Goal: Find specific page/section: Find specific page/section

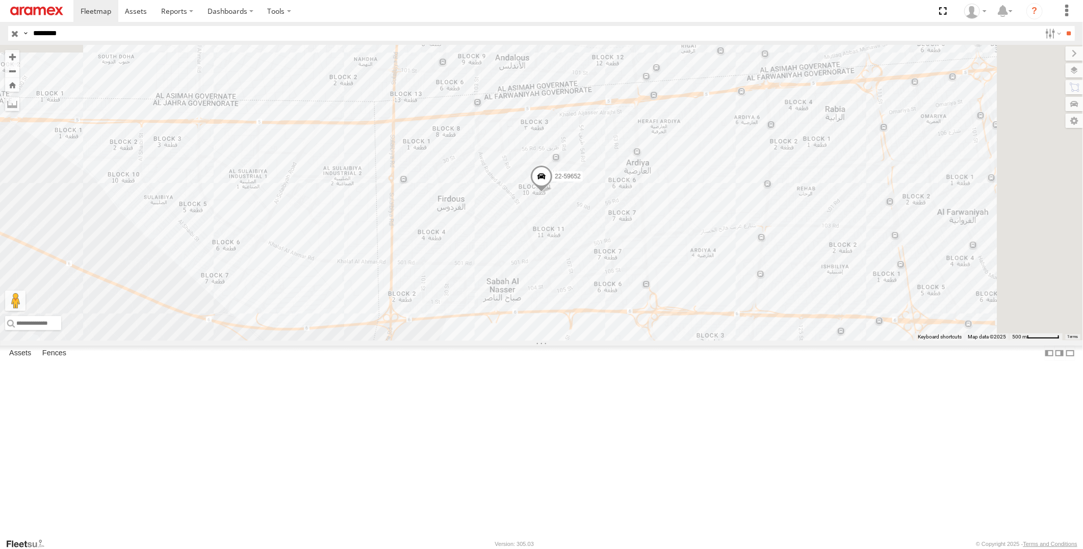
click at [114, 37] on input "********" at bounding box center [535, 33] width 1012 height 15
paste input "text"
click at [1063, 26] on input "**" at bounding box center [1069, 33] width 12 height 15
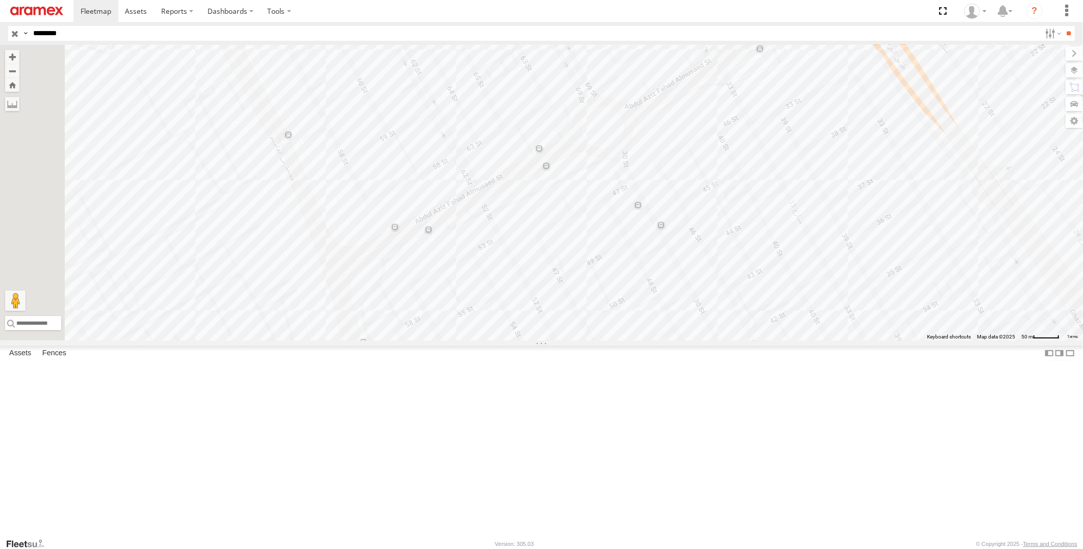
drag, startPoint x: 456, startPoint y: 334, endPoint x: 584, endPoint y: 279, distance: 139.3
click at [584, 279] on div "80-72314" at bounding box center [541, 193] width 1083 height 296
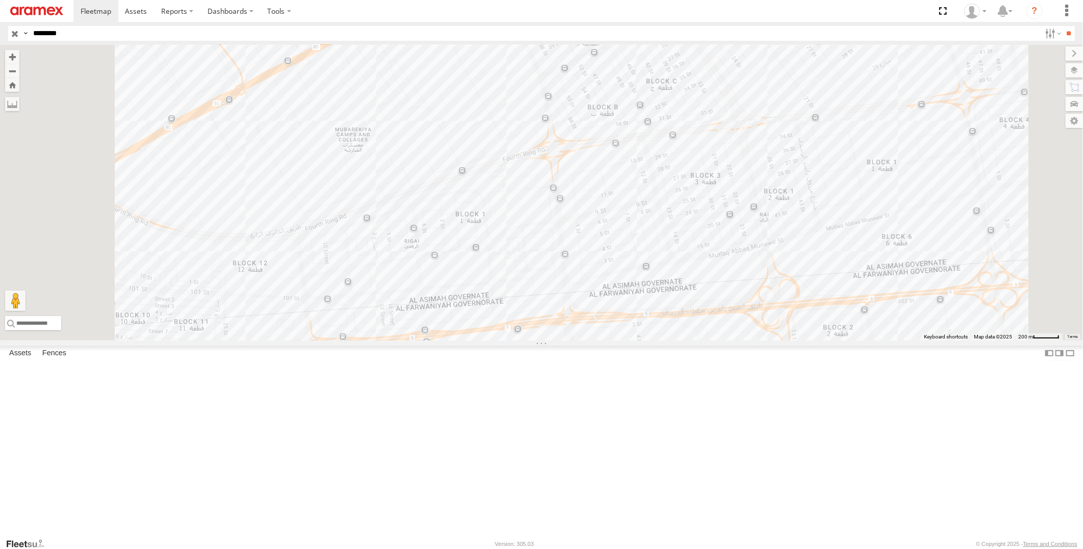
drag, startPoint x: 717, startPoint y: 434, endPoint x: 735, endPoint y: 246, distance: 189.0
click at [735, 246] on div "80-72314" at bounding box center [541, 193] width 1083 height 296
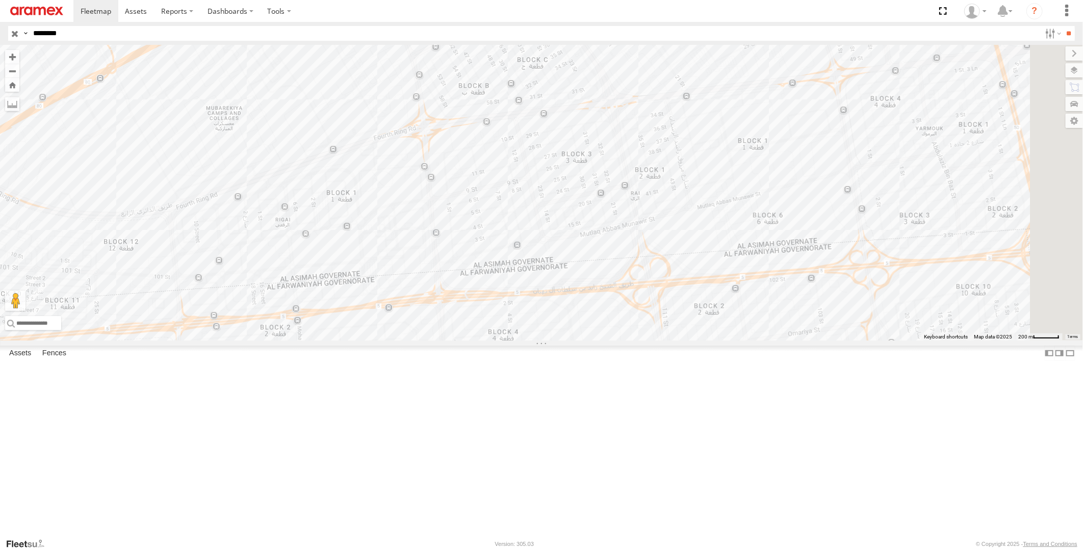
drag, startPoint x: 760, startPoint y: 335, endPoint x: 622, endPoint y: 313, distance: 139.6
click at [622, 313] on div "80-72314" at bounding box center [541, 193] width 1083 height 296
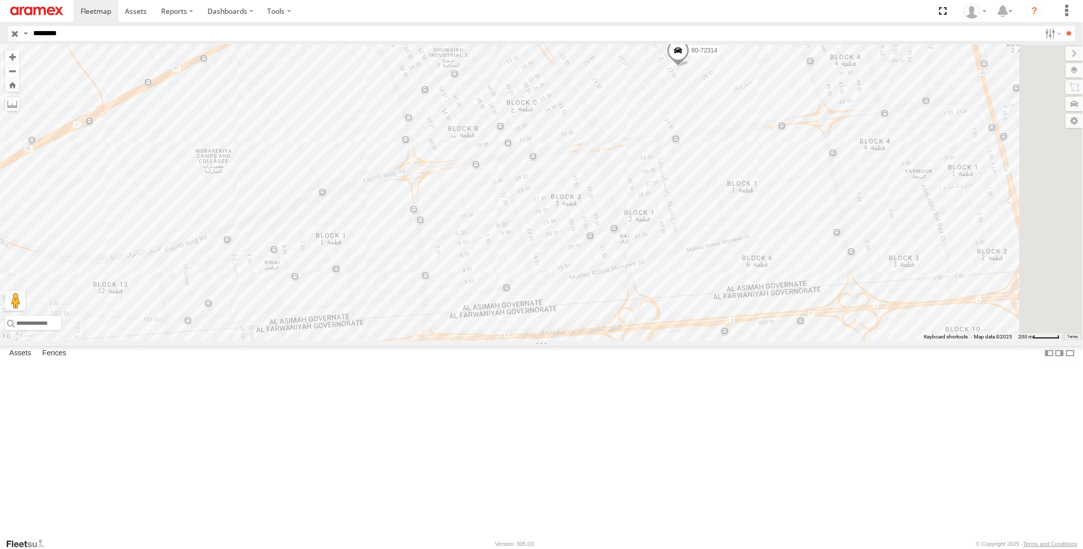
drag, startPoint x: 588, startPoint y: 269, endPoint x: 575, endPoint y: 338, distance: 69.6
click at [575, 338] on div "80-72314" at bounding box center [541, 193] width 1083 height 296
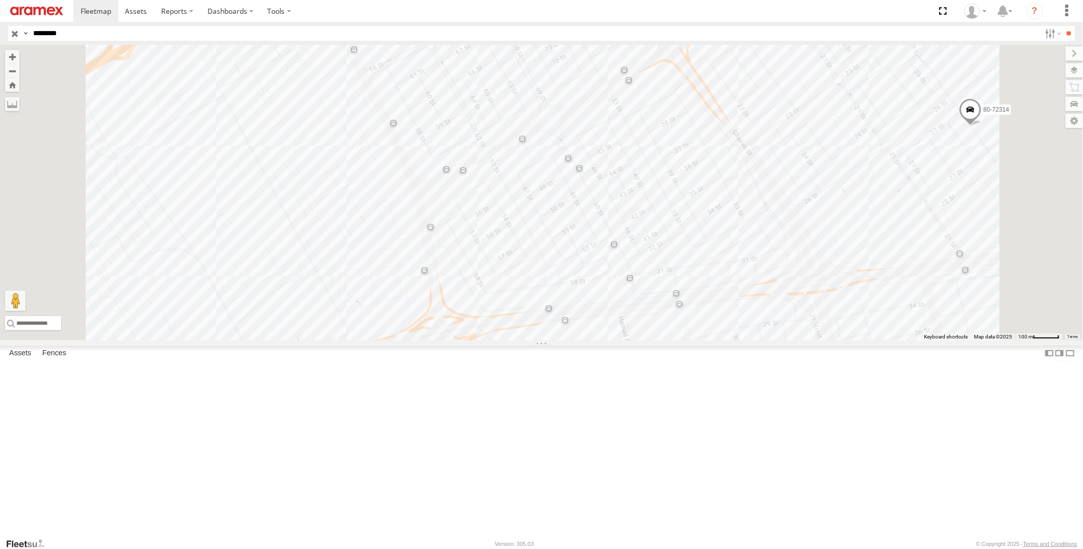
drag, startPoint x: 598, startPoint y: 250, endPoint x: 626, endPoint y: 368, distance: 121.1
click at [626, 341] on div "80-72314" at bounding box center [541, 193] width 1083 height 296
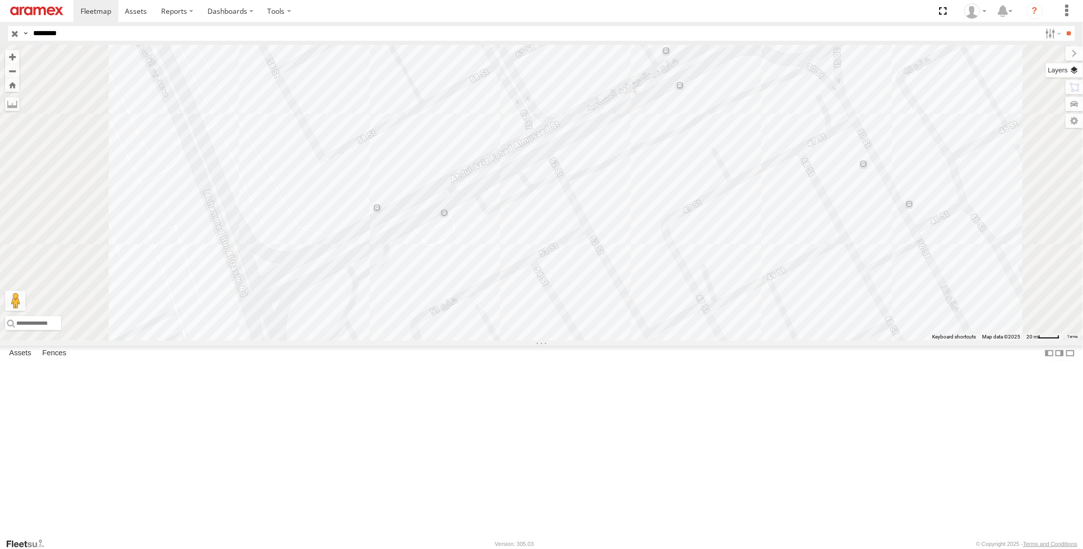
click at [1075, 73] on label at bounding box center [1064, 70] width 37 height 14
click at [0, 0] on span "Basemaps" at bounding box center [0, 0] width 0 height 0
click at [0, 0] on span "Satellite + Roadmap" at bounding box center [0, 0] width 0 height 0
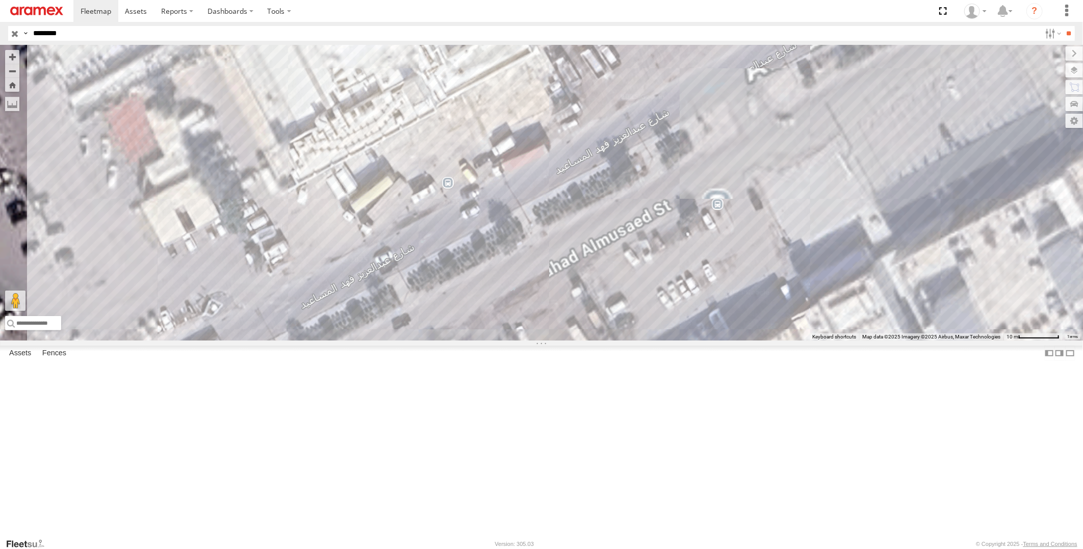
drag, startPoint x: 498, startPoint y: 302, endPoint x: 574, endPoint y: 252, distance: 91.2
click at [574, 252] on div "80-72314" at bounding box center [541, 193] width 1083 height 296
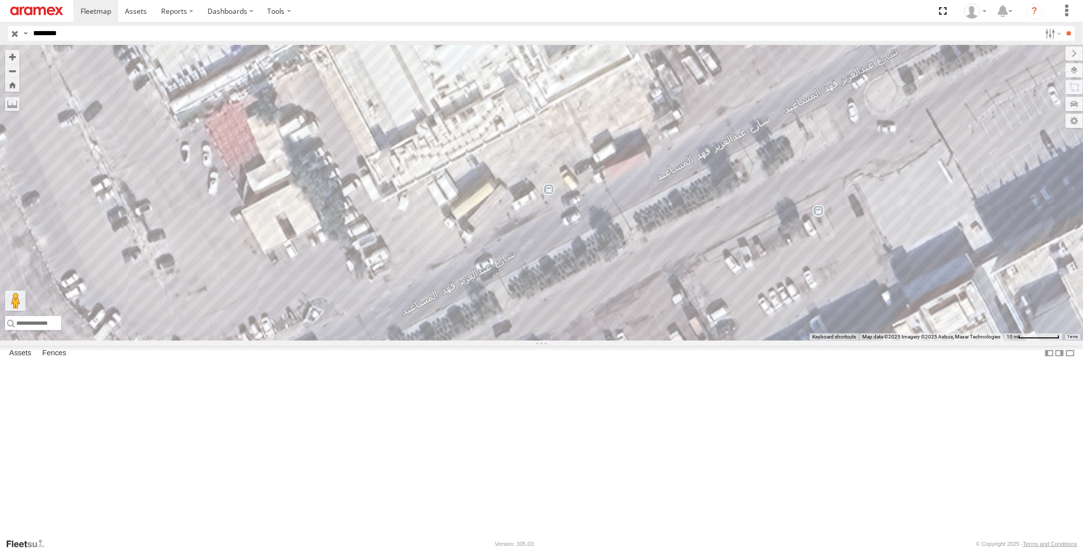
drag, startPoint x: 527, startPoint y: 302, endPoint x: 599, endPoint y: 329, distance: 77.0
click at [599, 329] on div "80-72314" at bounding box center [541, 193] width 1083 height 296
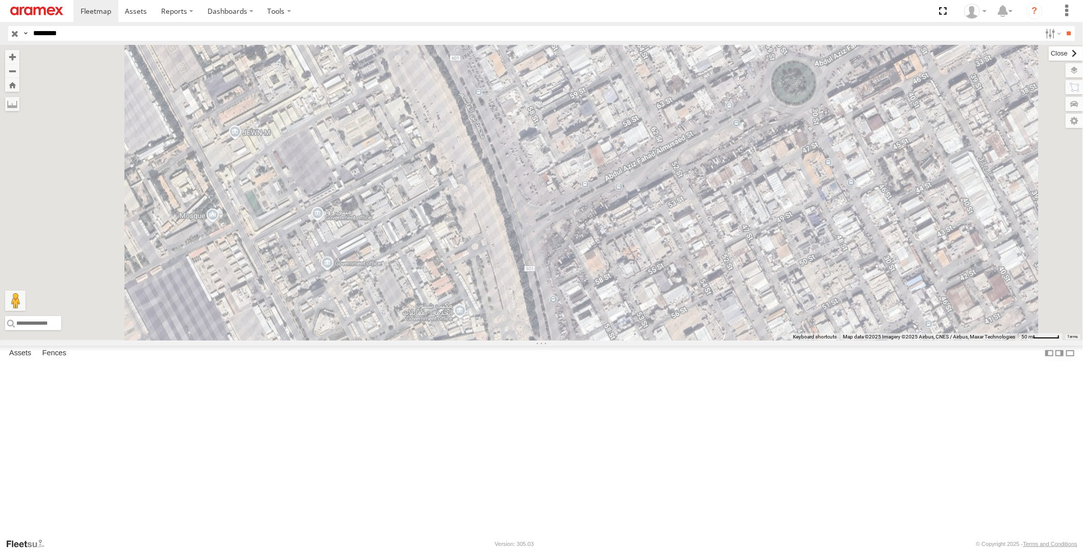
click at [1049, 57] on label at bounding box center [1066, 53] width 34 height 14
drag, startPoint x: 72, startPoint y: 37, endPoint x: -3, endPoint y: 37, distance: 74.4
click at [0, 37] on html at bounding box center [541, 274] width 1083 height 549
paste input "text"
type input "********"
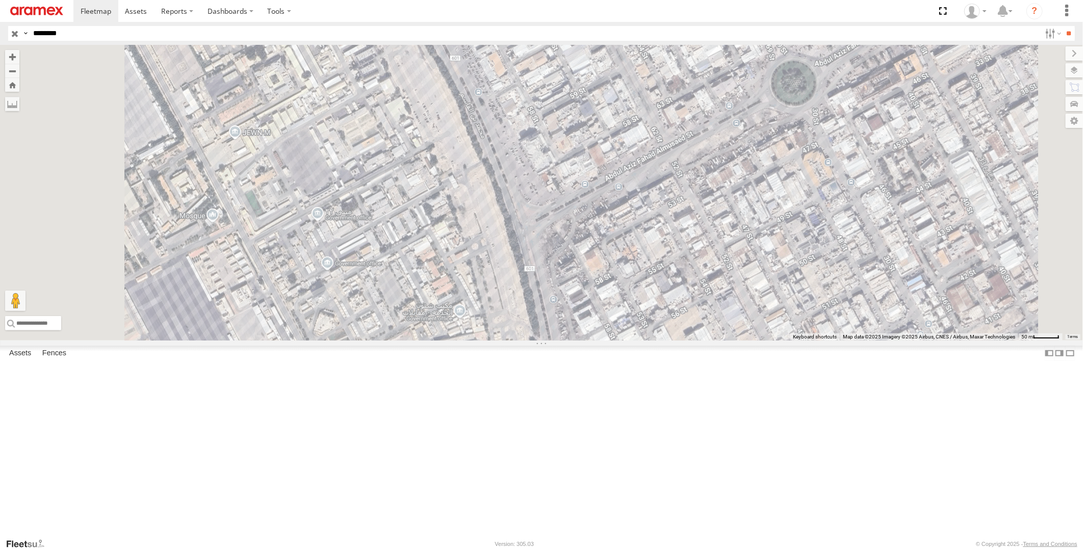
click at [1063, 26] on input "**" at bounding box center [1069, 33] width 12 height 15
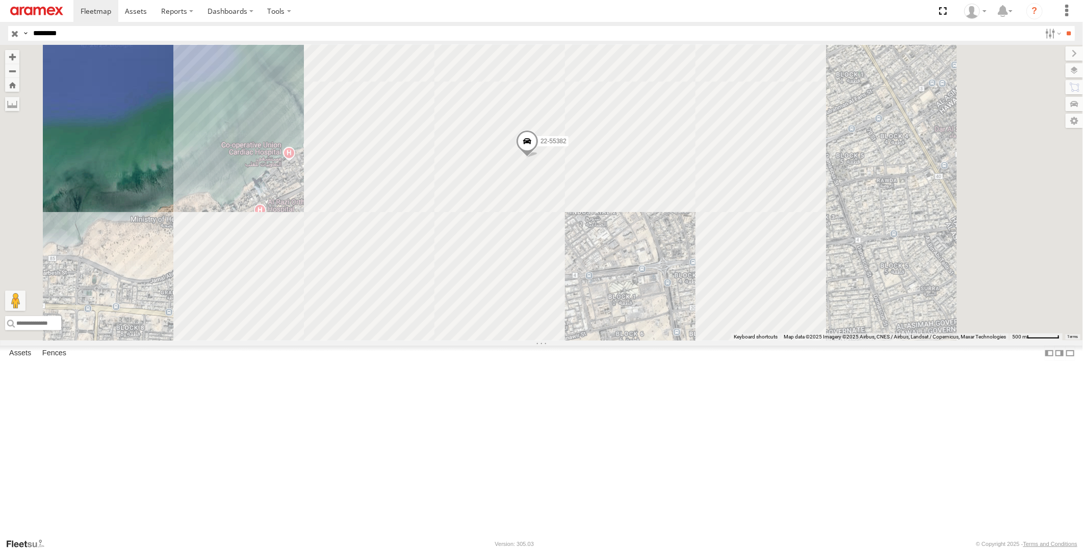
drag, startPoint x: 706, startPoint y: 399, endPoint x: 693, endPoint y: 330, distance: 69.4
click at [693, 330] on div "22-55382" at bounding box center [541, 193] width 1083 height 296
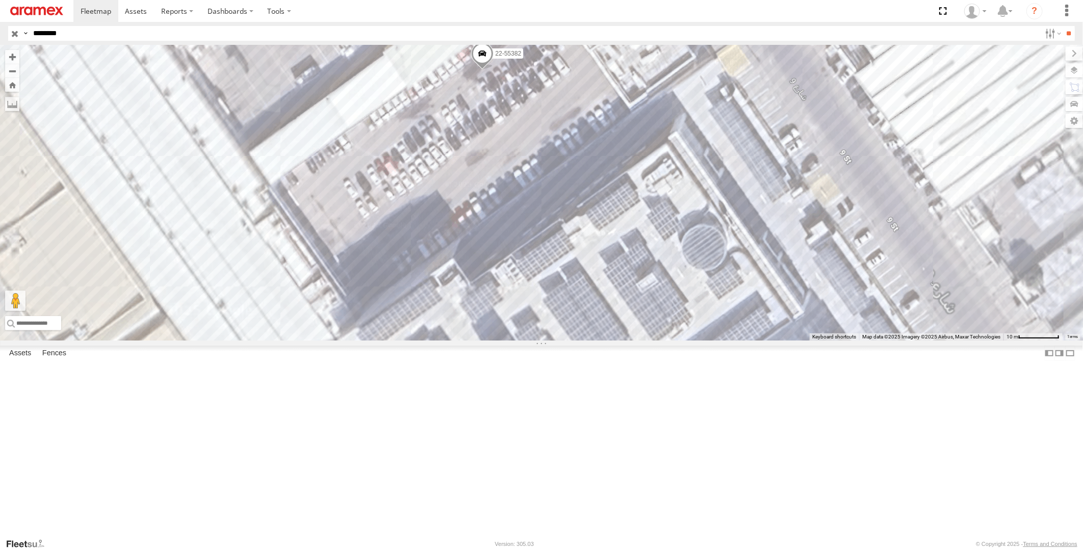
drag, startPoint x: 569, startPoint y: 353, endPoint x: 580, endPoint y: 268, distance: 85.8
click at [580, 271] on div "22-55382" at bounding box center [541, 193] width 1083 height 296
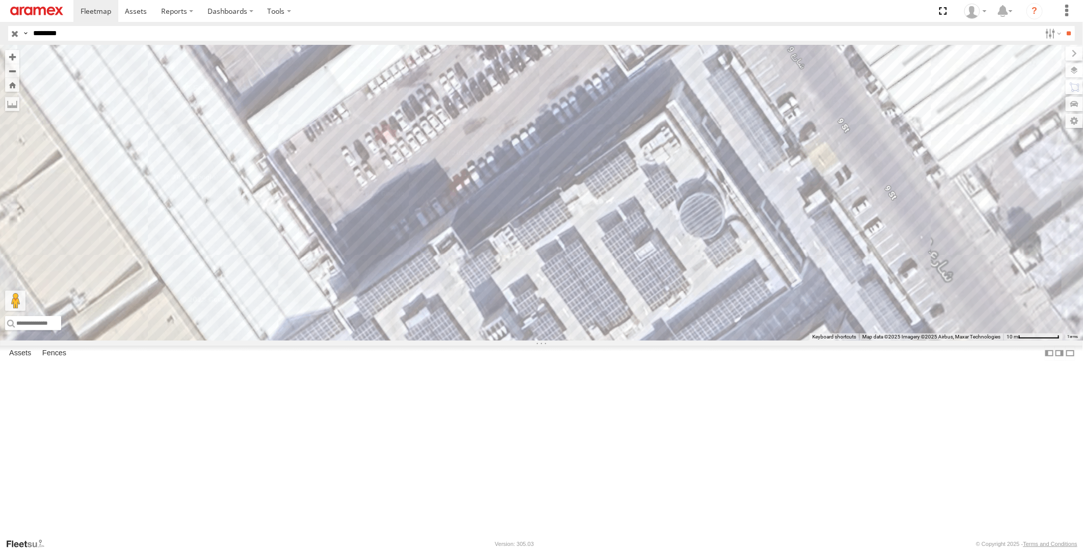
drag, startPoint x: 576, startPoint y: 281, endPoint x: 573, endPoint y: 248, distance: 33.3
click at [573, 248] on div "22-55382" at bounding box center [541, 193] width 1083 height 296
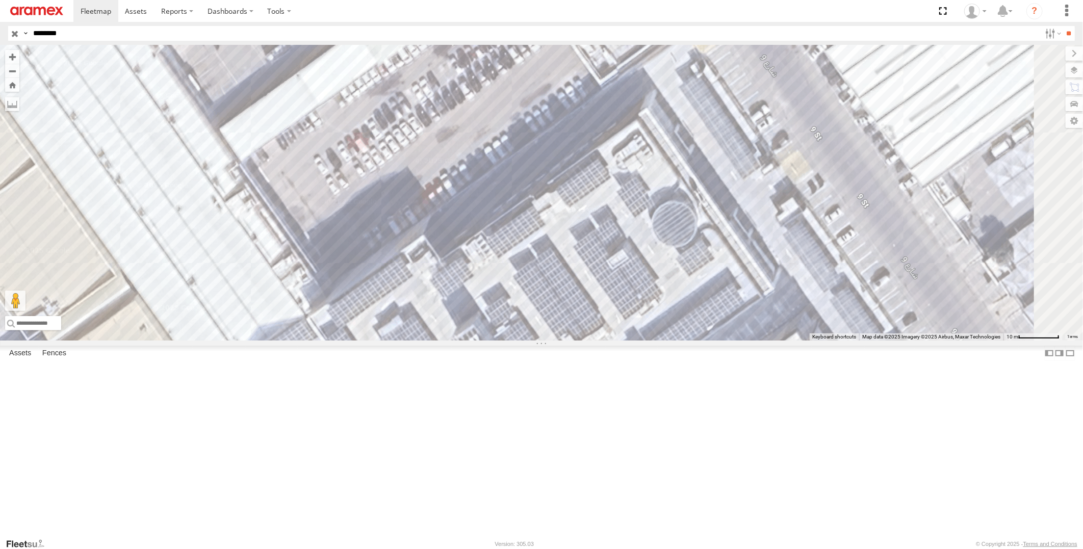
drag, startPoint x: 580, startPoint y: 231, endPoint x: 547, endPoint y: 254, distance: 40.7
click at [547, 254] on div "22-55382" at bounding box center [541, 193] width 1083 height 296
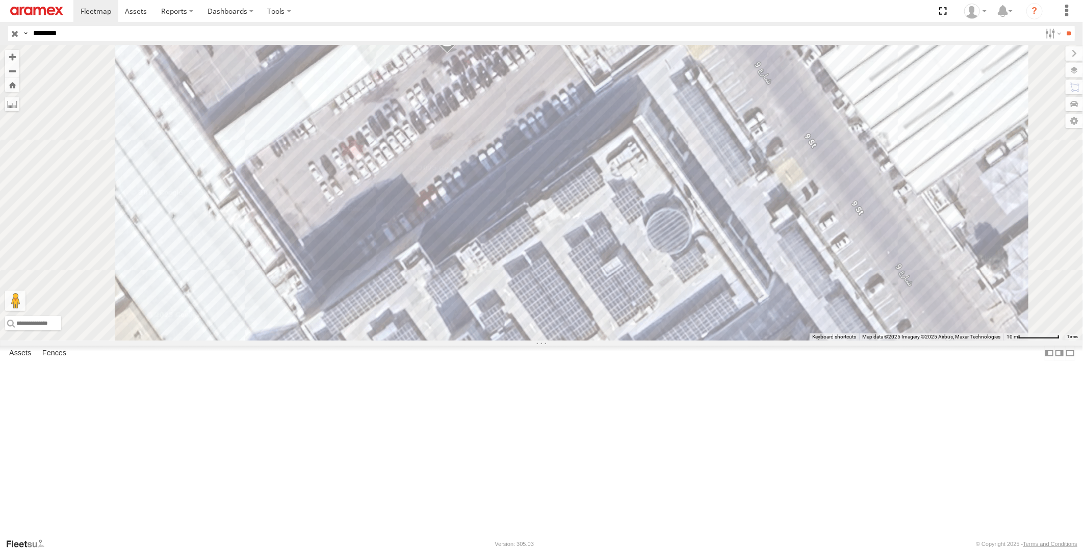
drag, startPoint x: 605, startPoint y: 189, endPoint x: 595, endPoint y: 223, distance: 35.6
click at [595, 223] on div "22-55382" at bounding box center [541, 193] width 1083 height 296
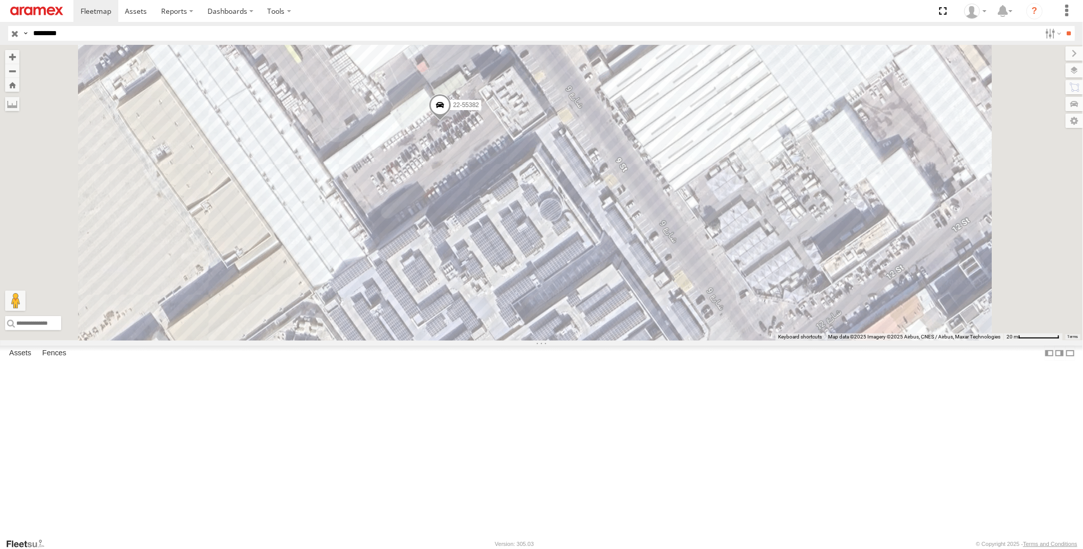
drag, startPoint x: 600, startPoint y: 215, endPoint x: 582, endPoint y: 236, distance: 27.6
click at [582, 236] on div "22-55382" at bounding box center [541, 193] width 1083 height 296
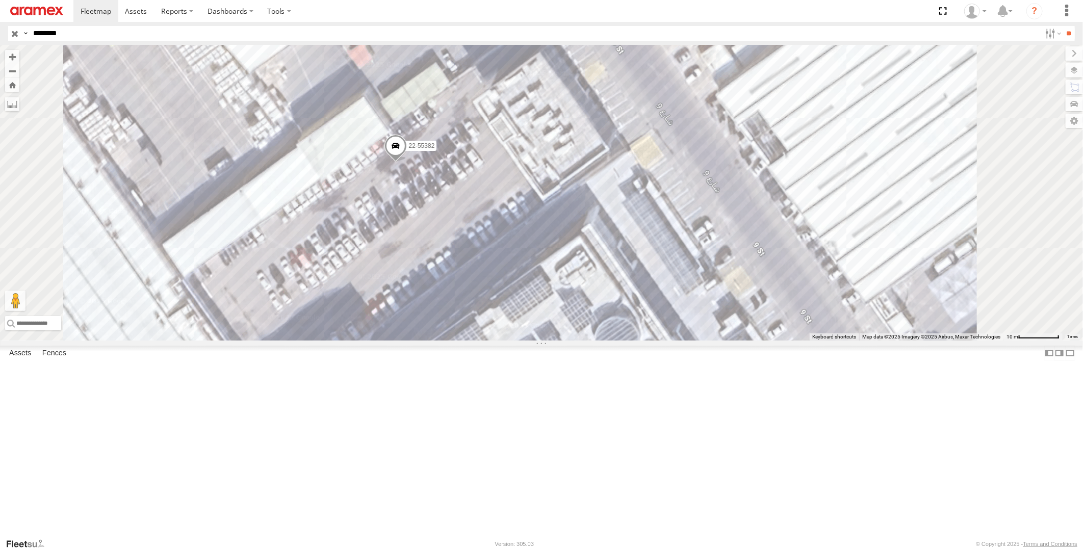
drag, startPoint x: 604, startPoint y: 227, endPoint x: 590, endPoint y: 268, distance: 42.6
click at [590, 268] on div "22-55382" at bounding box center [541, 193] width 1083 height 296
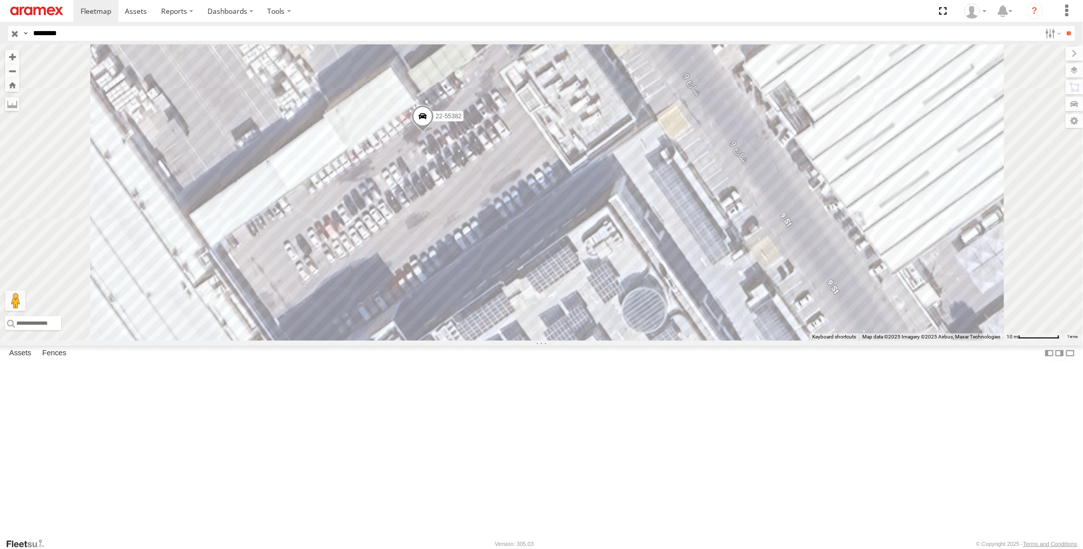
drag, startPoint x: 559, startPoint y: 274, endPoint x: 585, endPoint y: 242, distance: 40.9
click at [585, 242] on div "22-55382" at bounding box center [541, 193] width 1083 height 296
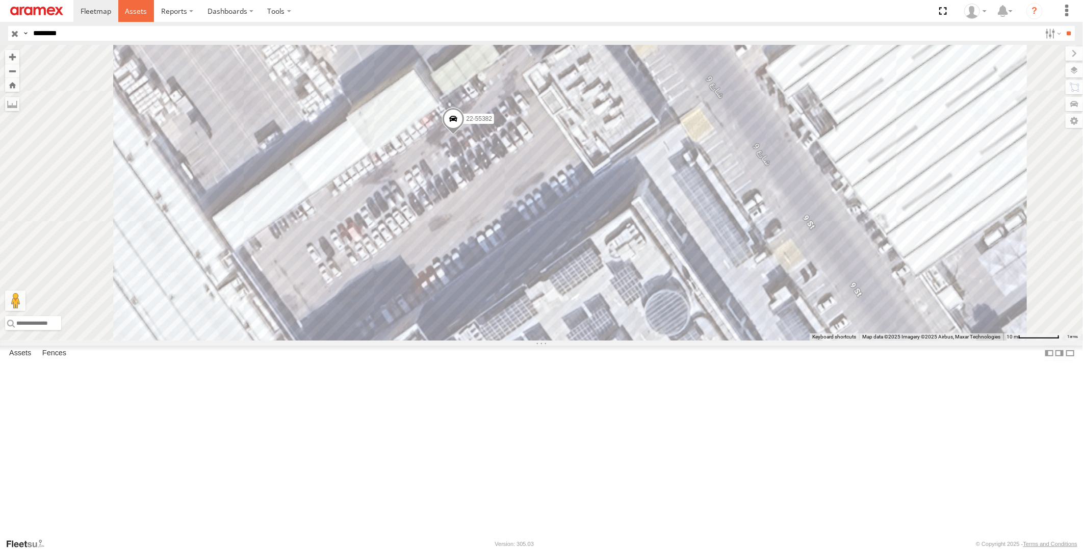
click at [139, 16] on span at bounding box center [136, 11] width 22 height 10
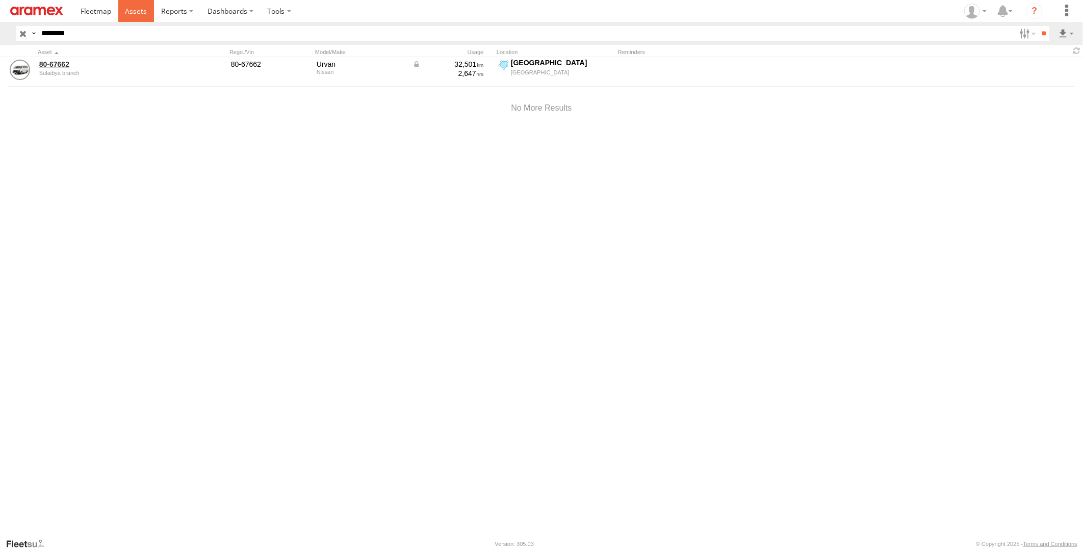
click at [133, 12] on span at bounding box center [136, 11] width 22 height 10
drag, startPoint x: 89, startPoint y: 29, endPoint x: -3, endPoint y: 37, distance: 92.2
click at [0, 37] on html at bounding box center [541, 274] width 1083 height 549
click at [1038, 26] on input "**" at bounding box center [1044, 33] width 12 height 15
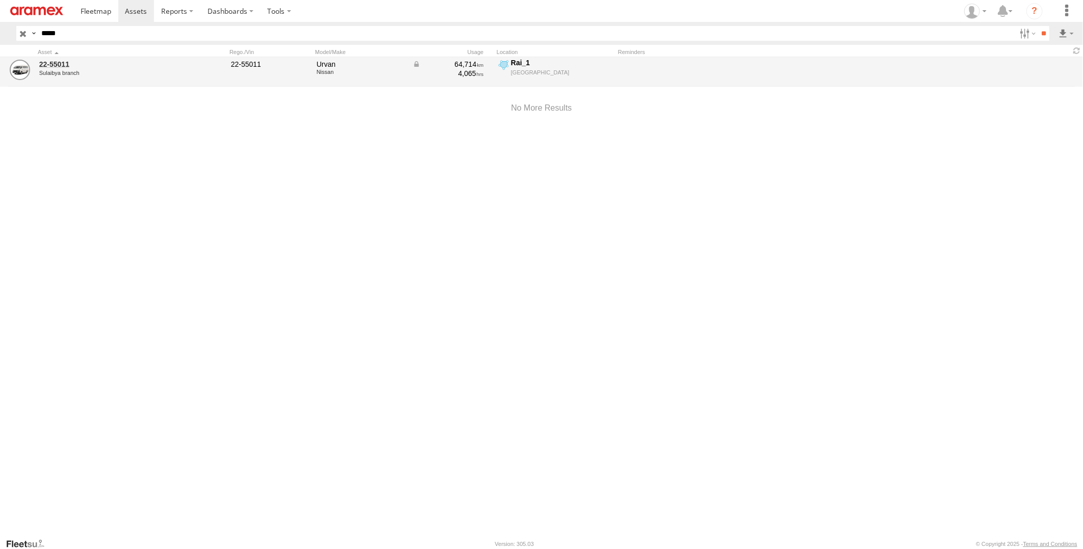
click at [470, 65] on div "64,714" at bounding box center [447, 64] width 71 height 9
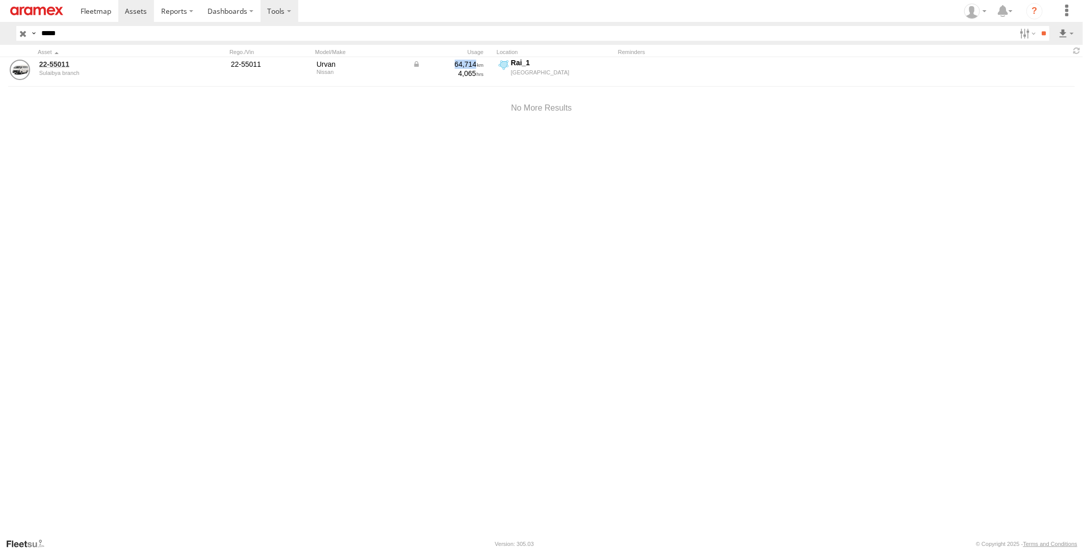
copy div "64,714"
drag, startPoint x: 80, startPoint y: 30, endPoint x: -3, endPoint y: 36, distance: 82.3
click at [0, 36] on html at bounding box center [541, 274] width 1083 height 549
click at [1038, 26] on input "**" at bounding box center [1044, 33] width 12 height 15
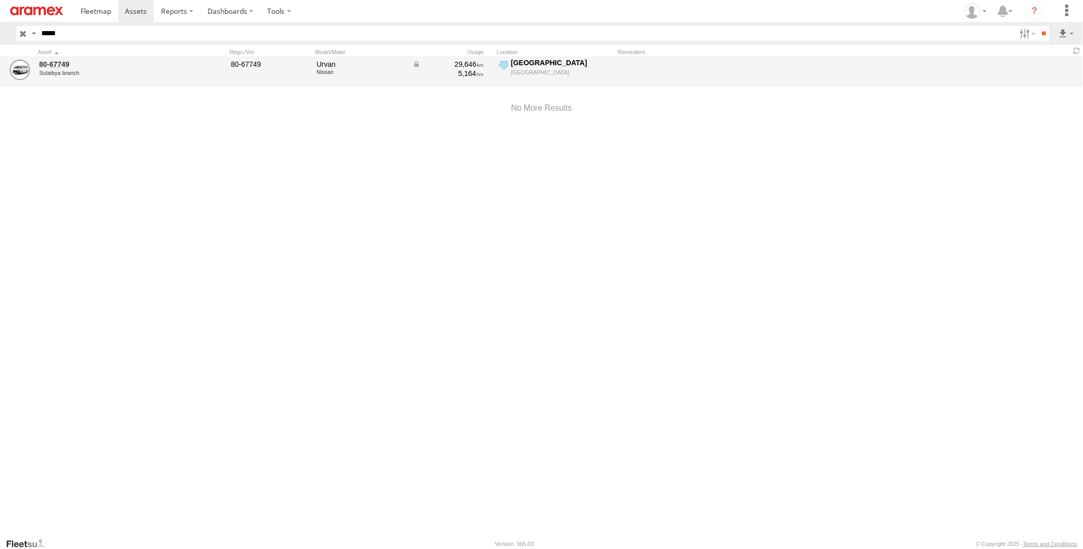
click at [468, 60] on div "29,646" at bounding box center [447, 64] width 71 height 9
click at [468, 64] on div "29,646" at bounding box center [447, 64] width 71 height 9
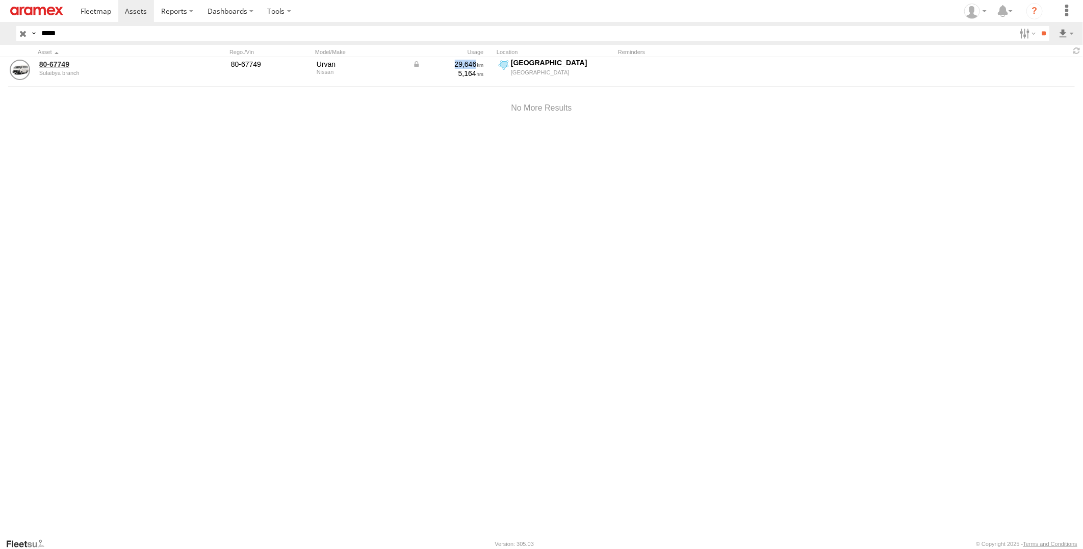
copy div "29,646"
drag, startPoint x: 87, startPoint y: 31, endPoint x: -3, endPoint y: 39, distance: 90.1
click at [0, 39] on html at bounding box center [541, 274] width 1083 height 549
click at [1038, 26] on input "**" at bounding box center [1044, 33] width 12 height 15
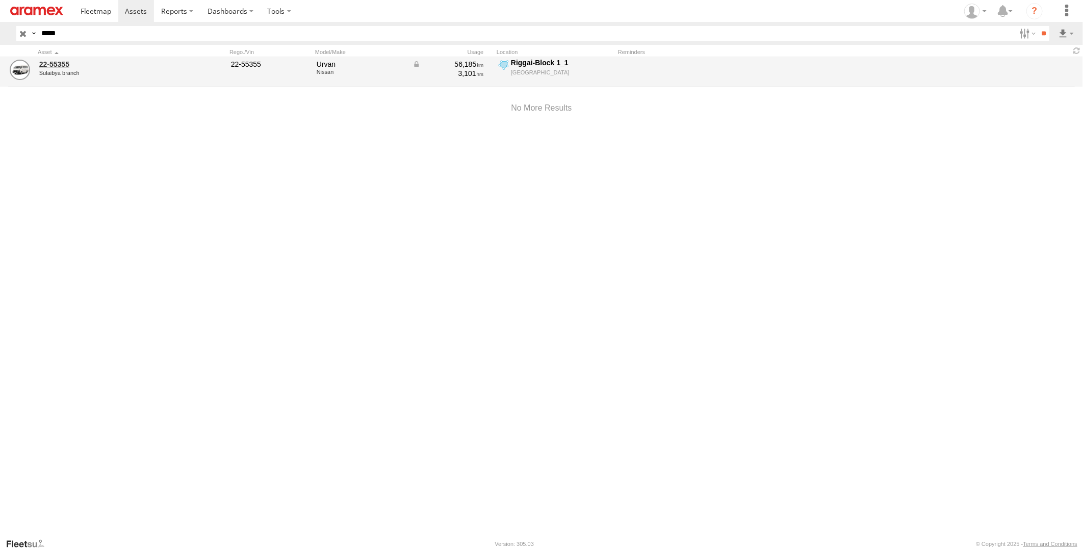
click at [461, 63] on div "56,185" at bounding box center [447, 64] width 71 height 9
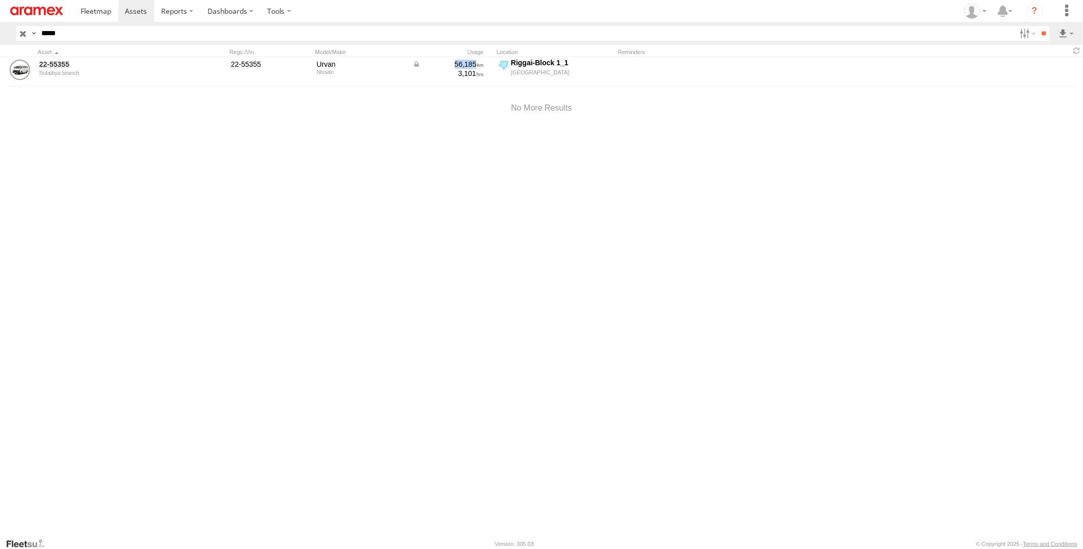
copy div "56,185"
drag, startPoint x: 82, startPoint y: 31, endPoint x: -3, endPoint y: 34, distance: 84.7
click at [0, 34] on html at bounding box center [541, 274] width 1083 height 549
click at [1038, 26] on input "**" at bounding box center [1044, 33] width 12 height 15
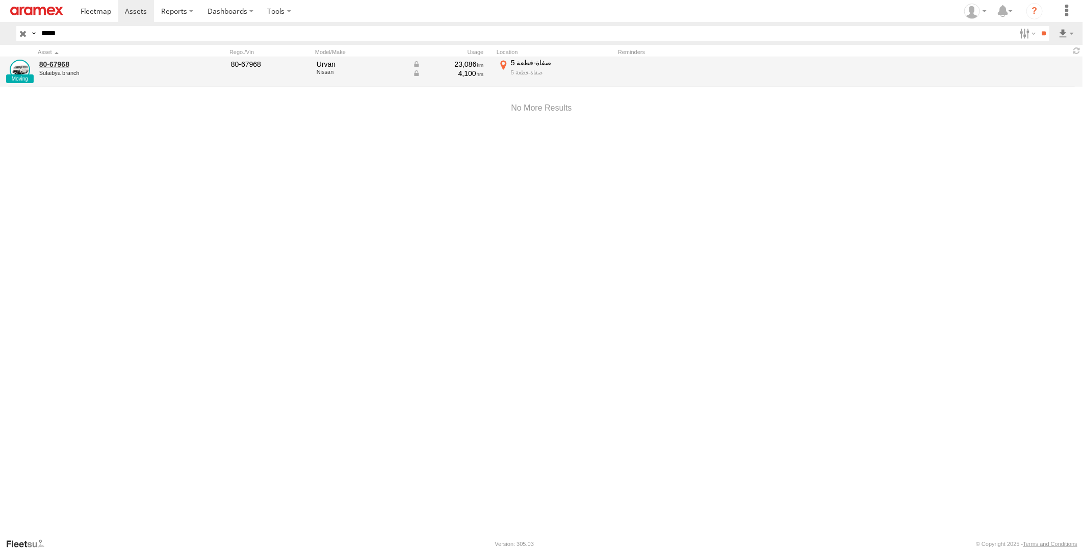
click at [472, 64] on div "23,086" at bounding box center [447, 64] width 71 height 9
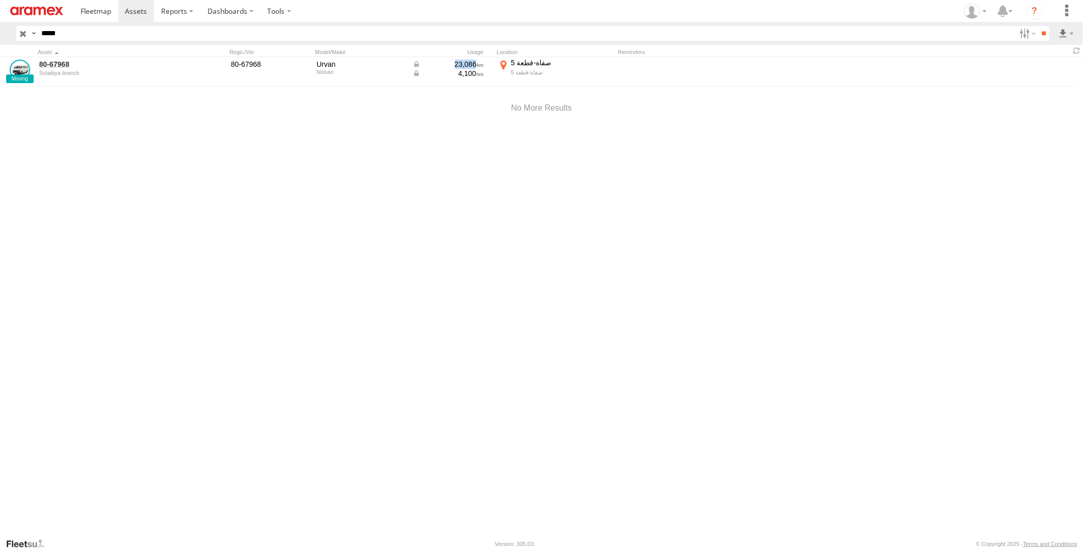
copy div "23,086"
drag, startPoint x: 108, startPoint y: 35, endPoint x: -3, endPoint y: 64, distance: 114.4
click at [0, 64] on html at bounding box center [541, 274] width 1083 height 549
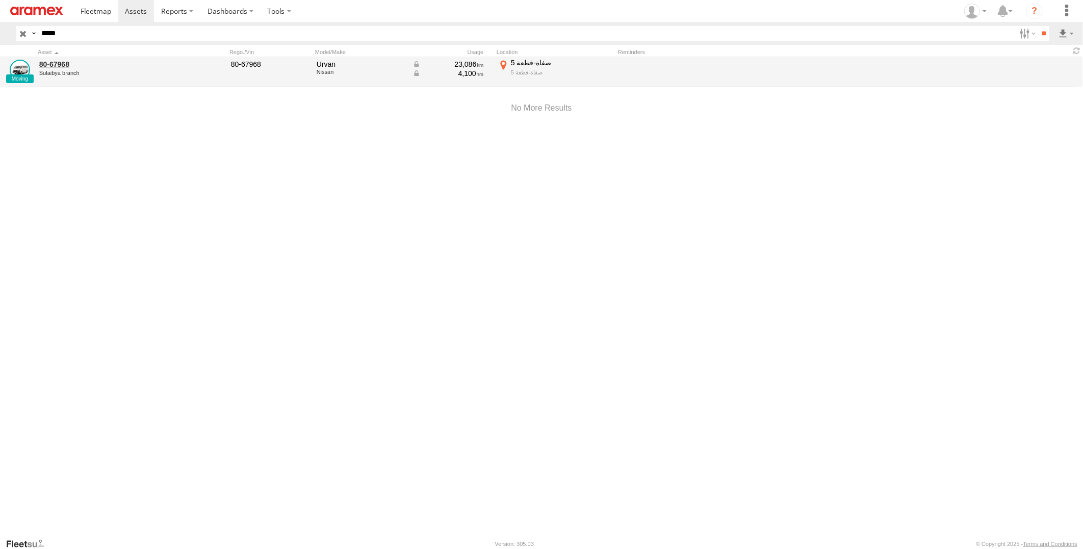
click at [1038, 26] on input "**" at bounding box center [1044, 33] width 12 height 15
click at [468, 65] on div "56,836" at bounding box center [447, 64] width 71 height 9
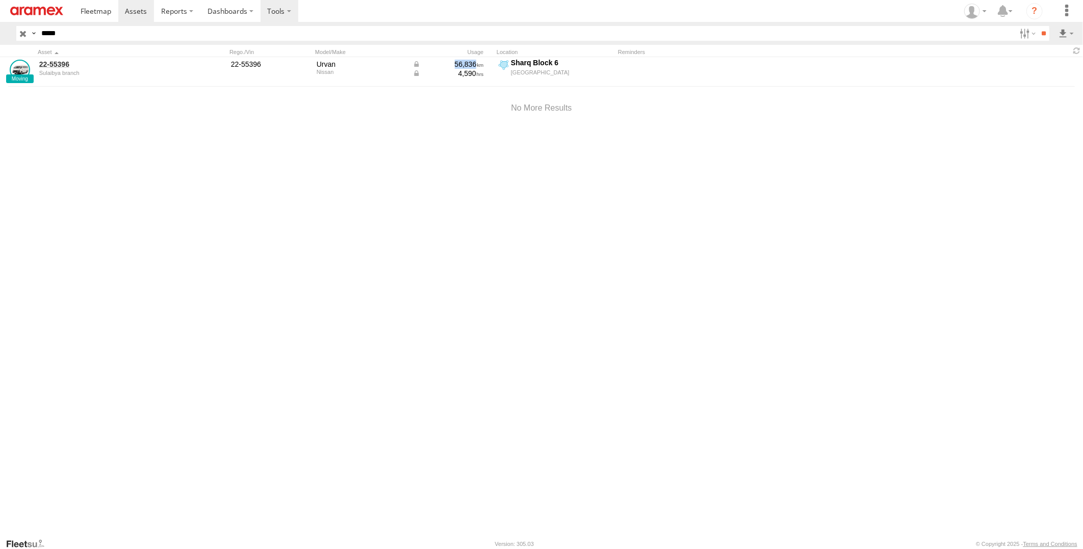
copy div "56,836"
drag, startPoint x: 81, startPoint y: 39, endPoint x: 0, endPoint y: 51, distance: 81.4
click at [0, 51] on html at bounding box center [541, 274] width 1083 height 549
click at [1038, 26] on input "**" at bounding box center [1044, 33] width 12 height 15
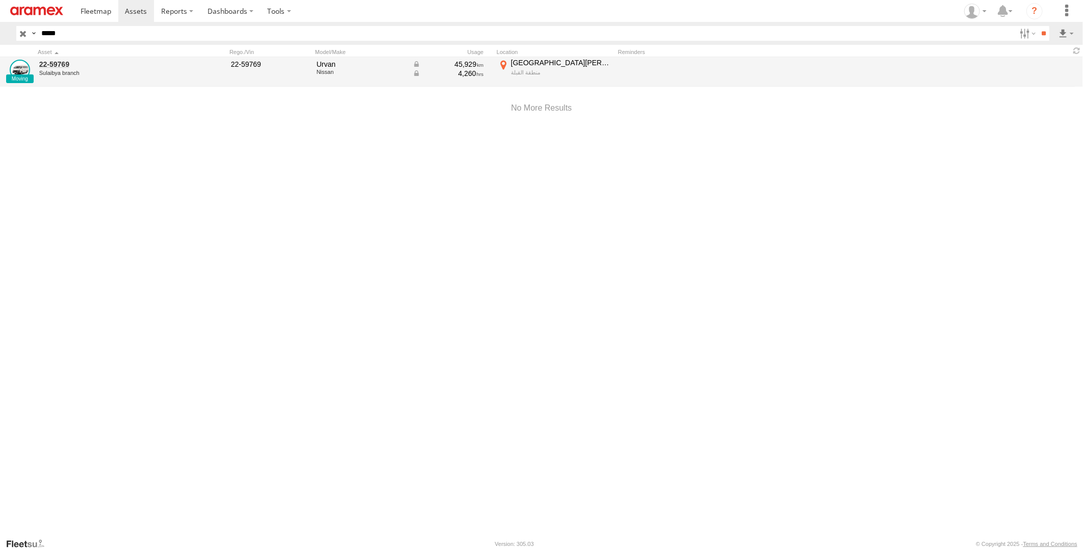
click at [464, 64] on div "45,929" at bounding box center [447, 64] width 71 height 9
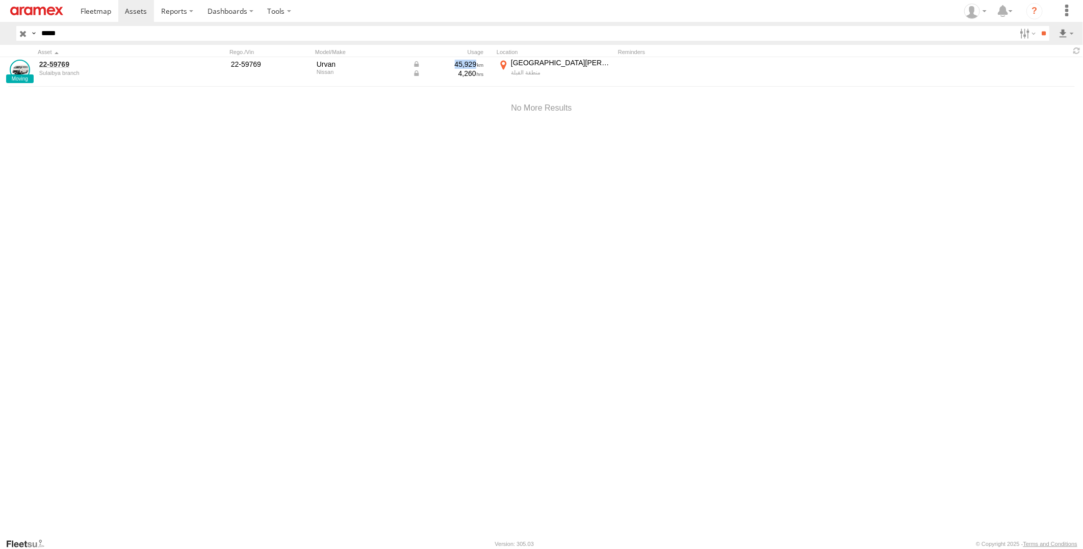
copy div "45,929"
drag, startPoint x: 90, startPoint y: 34, endPoint x: -3, endPoint y: 43, distance: 92.7
click at [0, 43] on html at bounding box center [541, 274] width 1083 height 549
click at [1038, 26] on input "**" at bounding box center [1044, 33] width 12 height 15
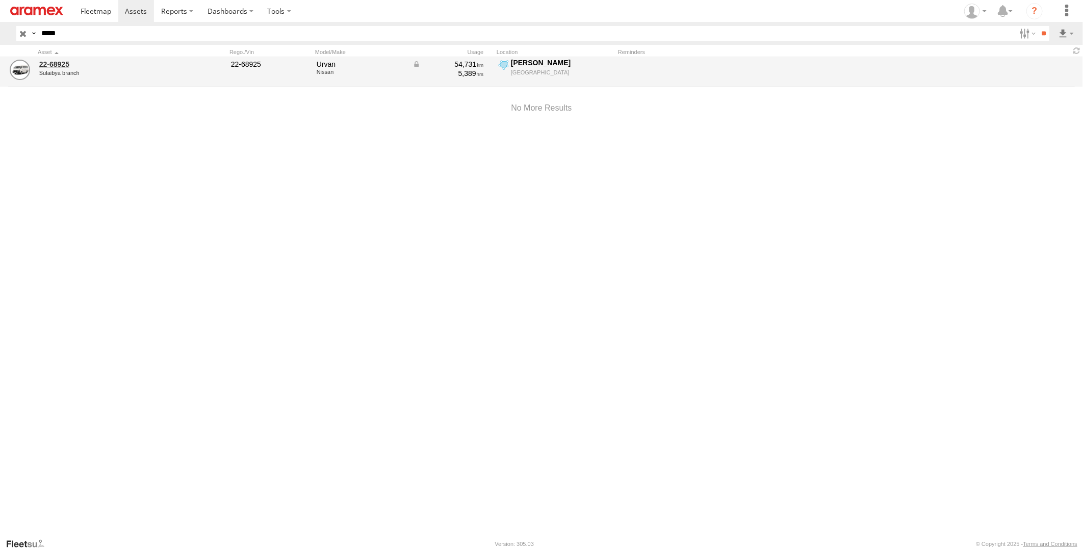
click at [464, 63] on div "54,731" at bounding box center [447, 64] width 71 height 9
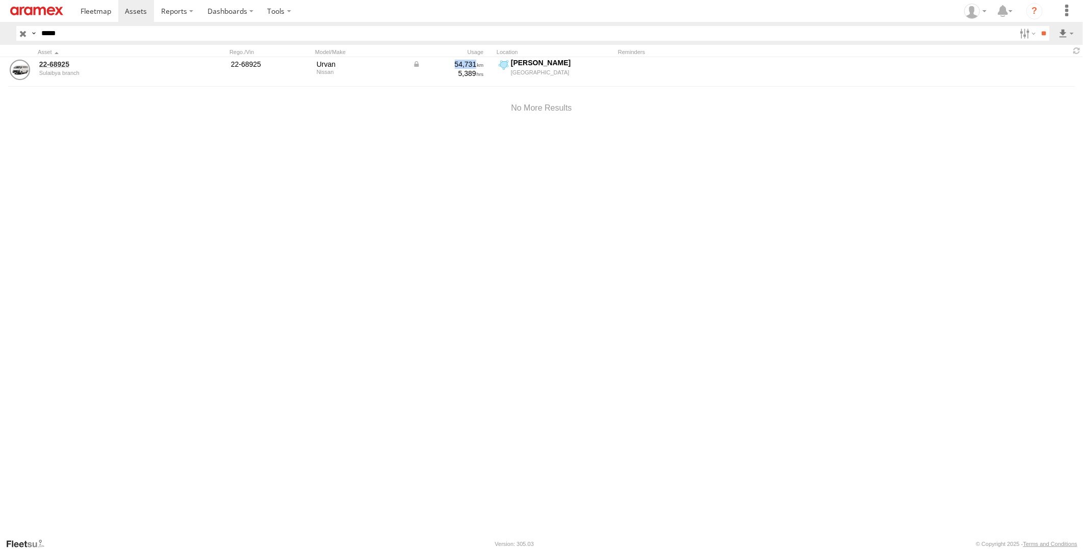
copy div "54,731"
drag, startPoint x: 101, startPoint y: 37, endPoint x: -3, endPoint y: 49, distance: 104.2
click at [0, 49] on html at bounding box center [541, 274] width 1083 height 549
click at [1038, 26] on input "**" at bounding box center [1044, 33] width 12 height 15
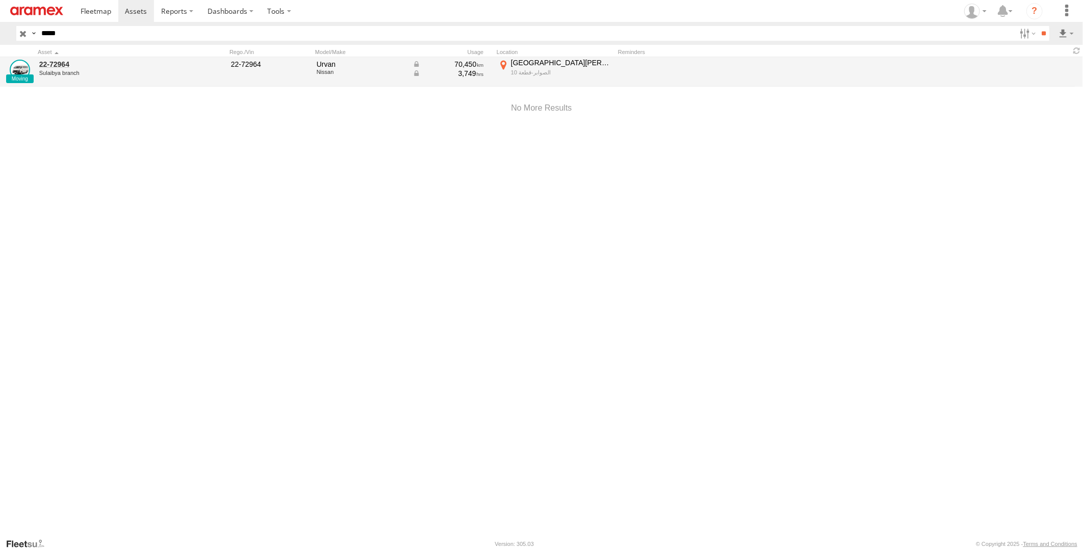
click at [465, 65] on div "70,450" at bounding box center [447, 64] width 71 height 9
copy div "70,450"
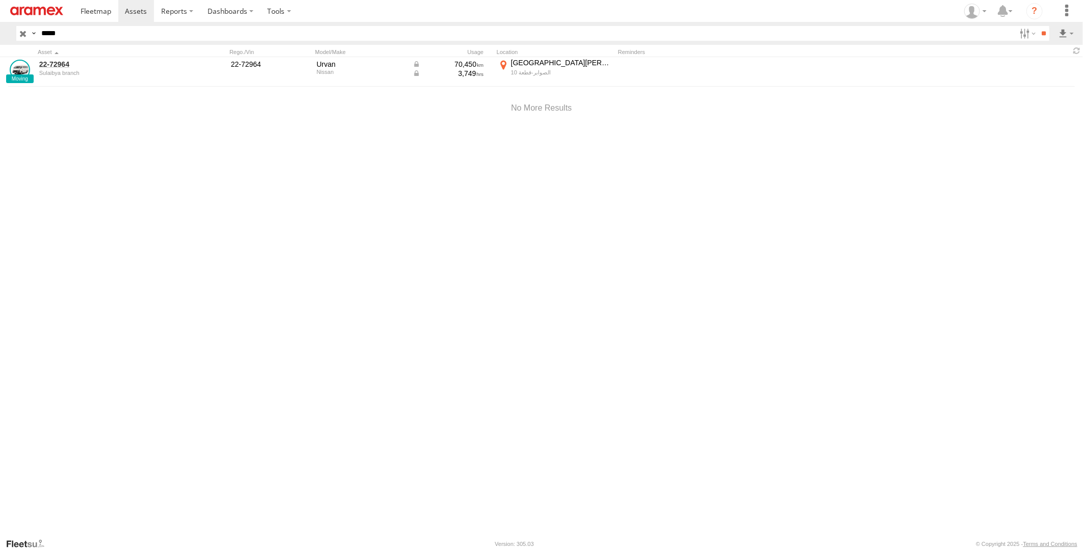
drag, startPoint x: 95, startPoint y: 35, endPoint x: -3, endPoint y: 35, distance: 97.4
click at [0, 35] on html at bounding box center [541, 274] width 1083 height 549
click at [1038, 26] on input "**" at bounding box center [1044, 33] width 12 height 15
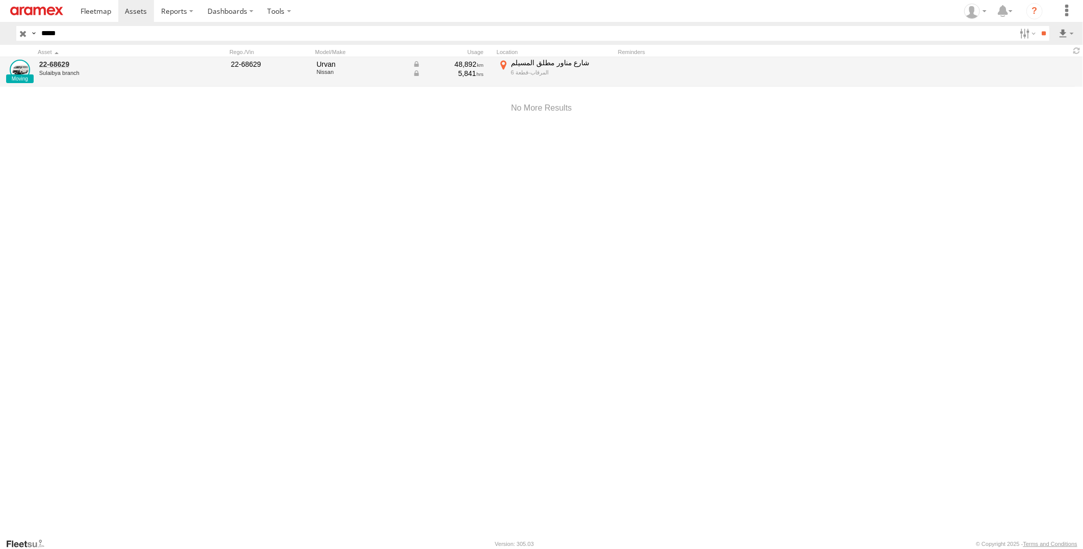
click at [462, 65] on div "48,892" at bounding box center [447, 64] width 71 height 9
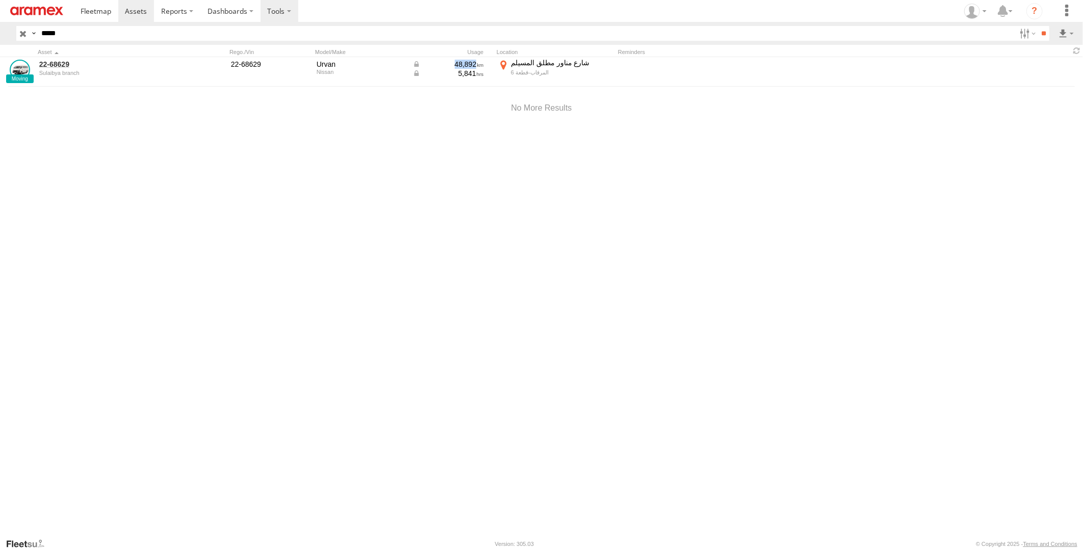
copy div "48,892"
drag, startPoint x: 107, startPoint y: 37, endPoint x: -3, endPoint y: 63, distance: 112.8
click at [0, 63] on html at bounding box center [541, 274] width 1083 height 549
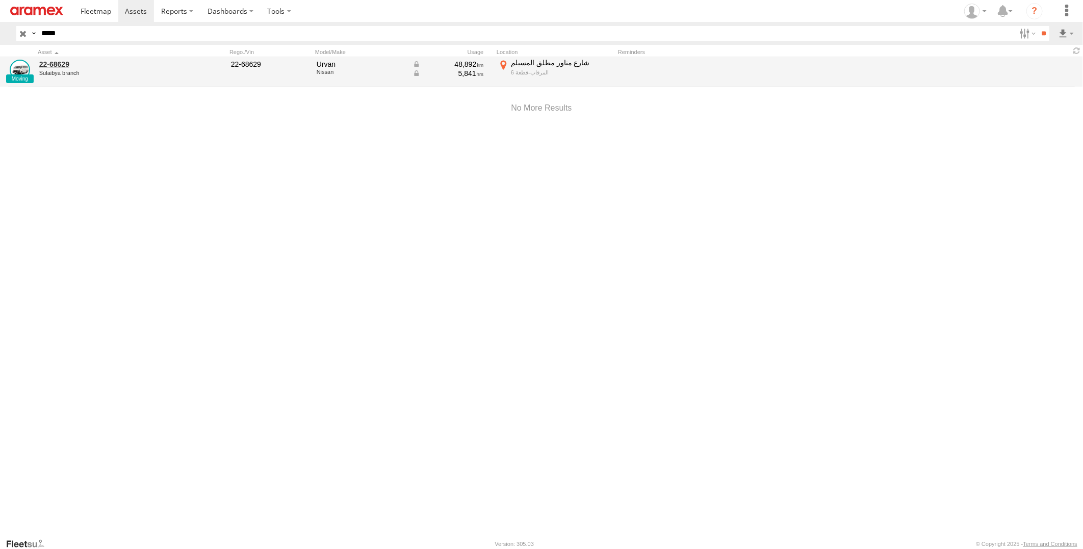
type input "*****"
click at [1038, 26] on input "**" at bounding box center [1044, 33] width 12 height 15
click at [463, 64] on div "31,434" at bounding box center [447, 64] width 71 height 9
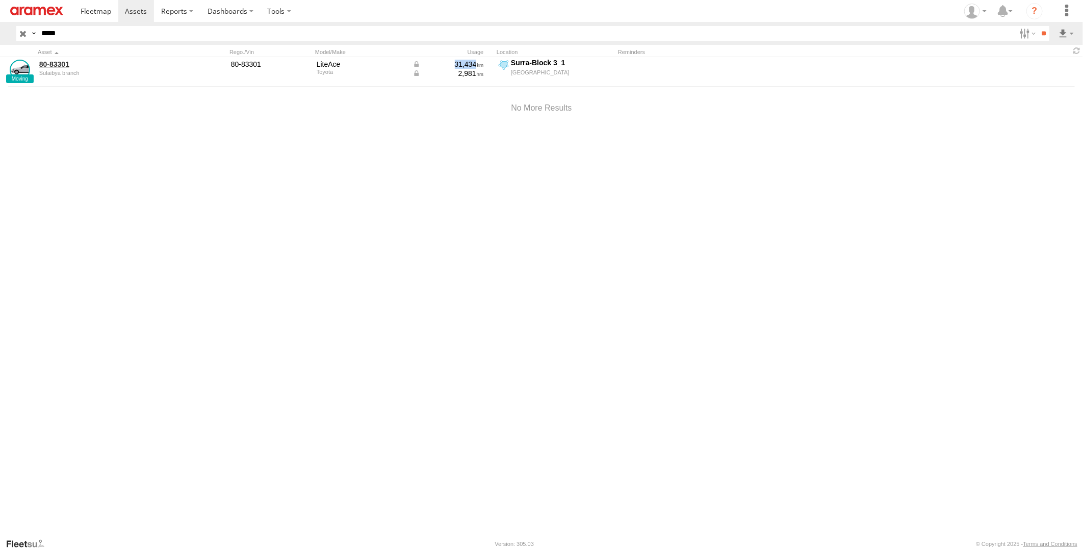
copy div "31,434"
